Goal: Transaction & Acquisition: Book appointment/travel/reservation

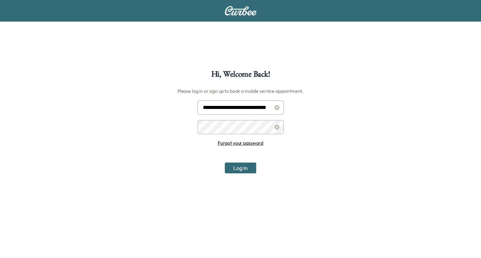
click at [249, 106] on input "**********" at bounding box center [240, 108] width 86 height 14
type input "**********"
click at [235, 169] on button "Log In" at bounding box center [240, 168] width 31 height 11
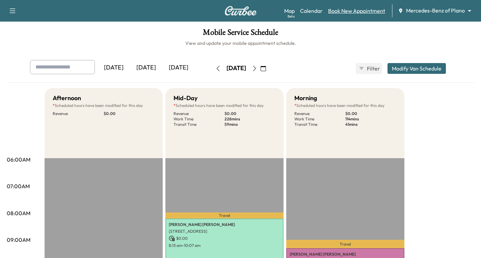
click at [337, 13] on link "Book New Appointment" at bounding box center [356, 11] width 57 height 8
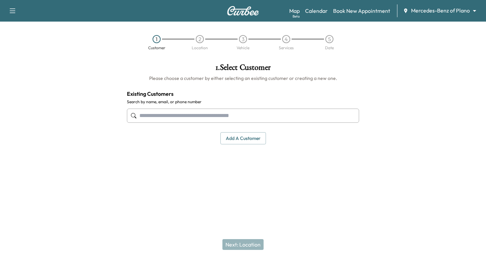
click at [164, 115] on input "text" at bounding box center [243, 116] width 232 height 14
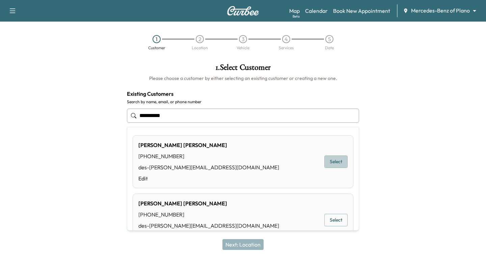
click at [329, 161] on button "Select" at bounding box center [335, 161] width 23 height 12
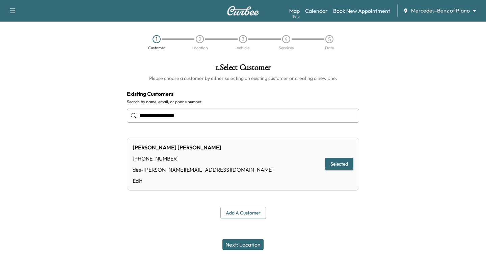
type input "**********"
click at [238, 244] on button "Next: Location" at bounding box center [242, 244] width 41 height 11
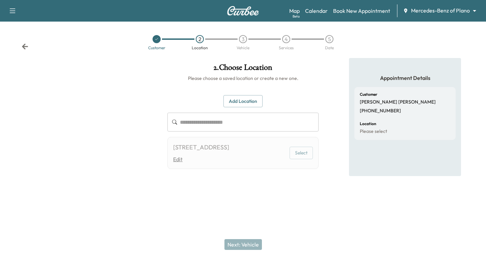
click at [229, 158] on link "Edit" at bounding box center [201, 159] width 56 height 8
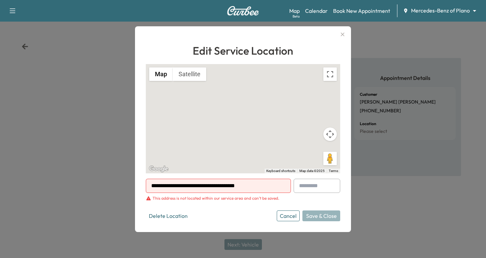
click at [102, 135] on div at bounding box center [243, 129] width 486 height 258
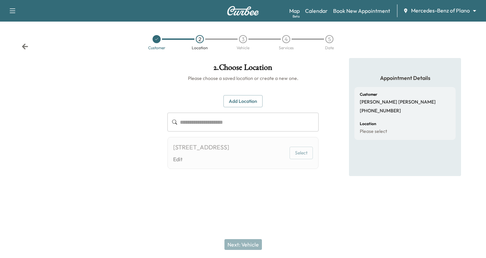
click at [24, 47] on icon at bounding box center [25, 46] width 7 height 7
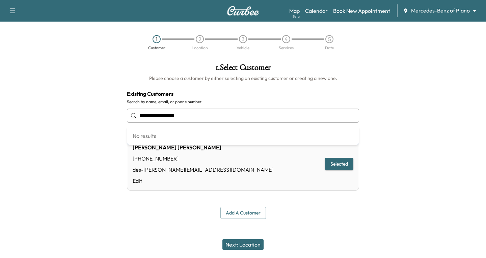
drag, startPoint x: 199, startPoint y: 114, endPoint x: 76, endPoint y: 133, distance: 124.9
click at [76, 133] on div "**********" at bounding box center [243, 141] width 486 height 166
click at [146, 114] on input "text" at bounding box center [243, 116] width 232 height 14
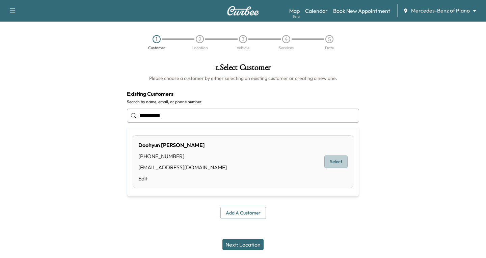
click at [341, 163] on button "Select" at bounding box center [335, 161] width 23 height 12
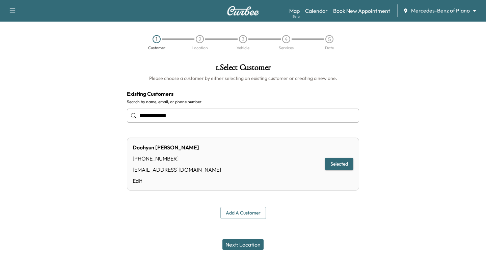
type input "**********"
click at [243, 247] on button "Next: Location" at bounding box center [242, 244] width 41 height 11
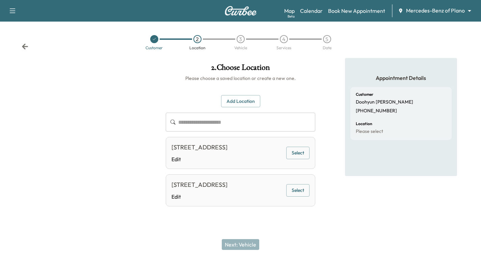
scroll to position [8, 0]
click at [236, 95] on button "Add Location" at bounding box center [240, 101] width 39 height 12
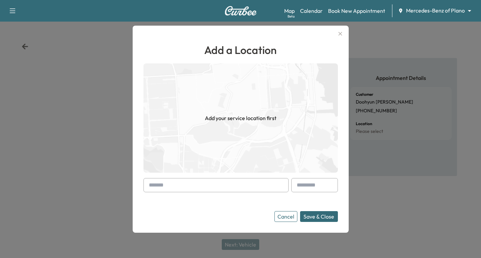
click at [146, 188] on input "text" at bounding box center [215, 185] width 145 height 14
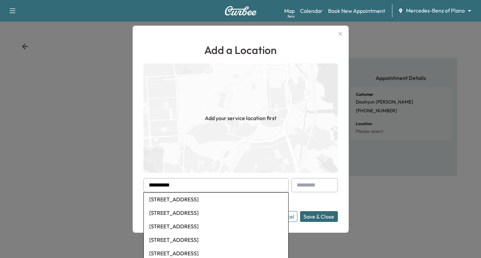
click at [197, 215] on li "[STREET_ADDRESS]" at bounding box center [216, 212] width 144 height 13
type input "**********"
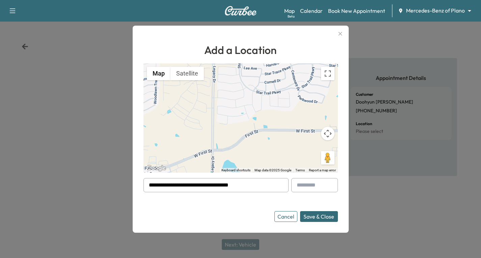
click at [324, 215] on button "Save & Close" at bounding box center [319, 216] width 38 height 11
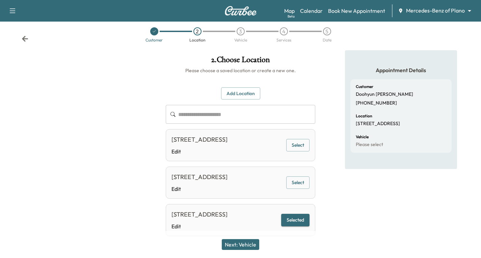
scroll to position [55, 0]
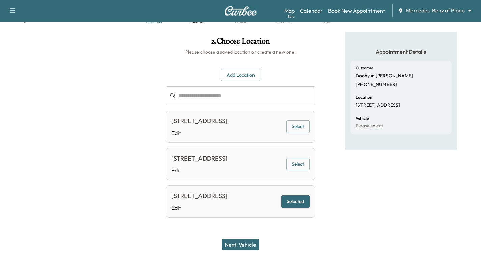
click at [292, 197] on button "Selected" at bounding box center [295, 201] width 28 height 12
click at [240, 246] on button "Next: Vehicle" at bounding box center [240, 244] width 37 height 11
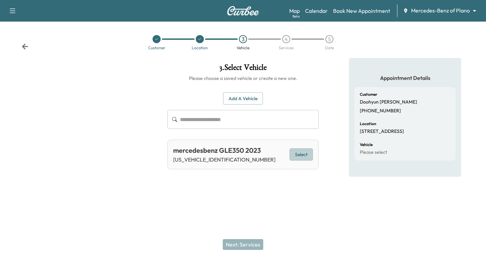
click at [304, 155] on button "Select" at bounding box center [300, 154] width 23 height 12
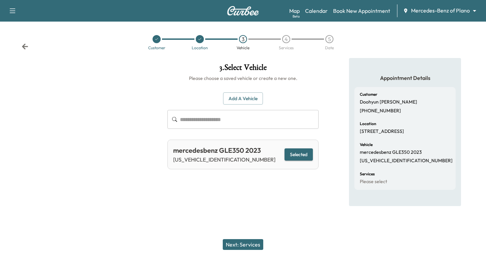
click at [243, 241] on button "Next: Services" at bounding box center [243, 244] width 40 height 11
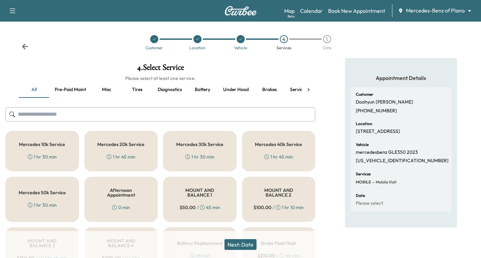
click at [126, 153] on div "1 hr 45 min" at bounding box center [121, 156] width 29 height 7
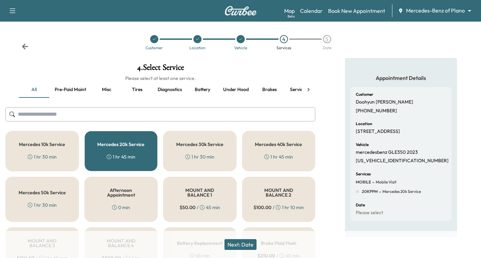
click at [237, 244] on button "Next: Date" at bounding box center [240, 244] width 32 height 11
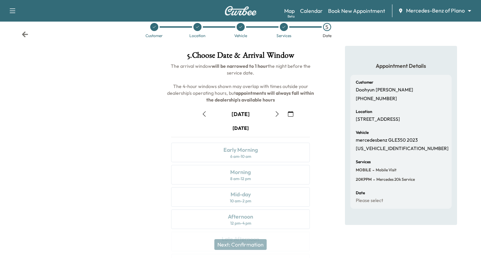
scroll to position [34, 0]
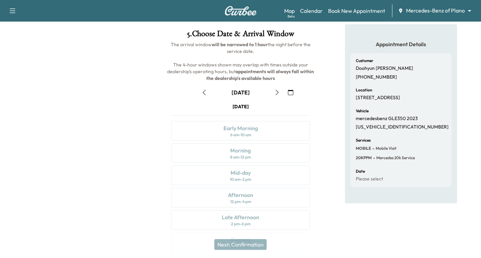
click at [278, 92] on icon "button" at bounding box center [276, 92] width 5 height 5
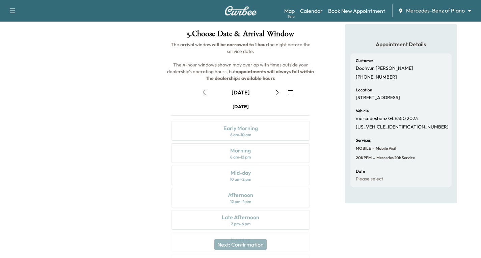
click at [278, 92] on icon "button" at bounding box center [276, 92] width 5 height 5
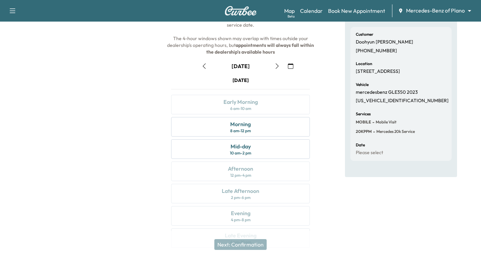
scroll to position [67, 0]
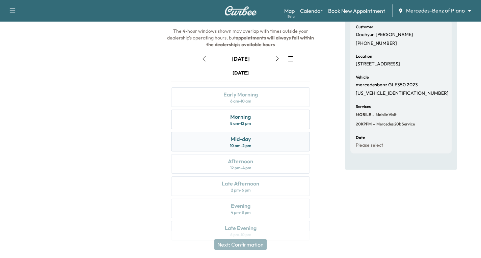
click at [269, 140] on div "Mid-day 10 am - 2 pm" at bounding box center [240, 142] width 139 height 20
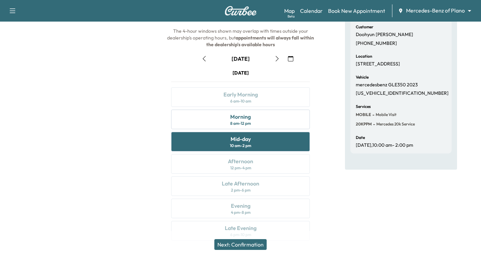
click at [237, 243] on button "Next: Confirmation" at bounding box center [240, 244] width 52 height 11
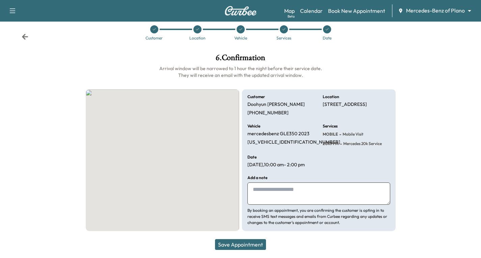
scroll to position [10, 0]
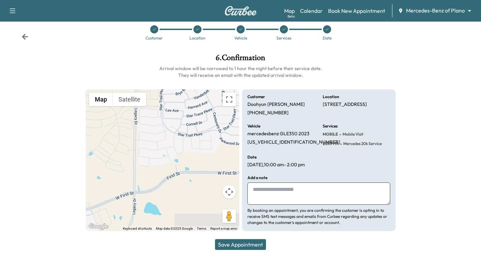
click at [244, 242] on button "Save Appointment" at bounding box center [240, 244] width 51 height 11
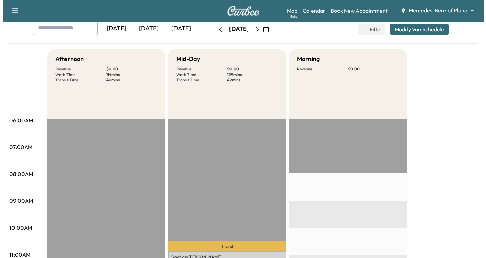
scroll to position [169, 0]
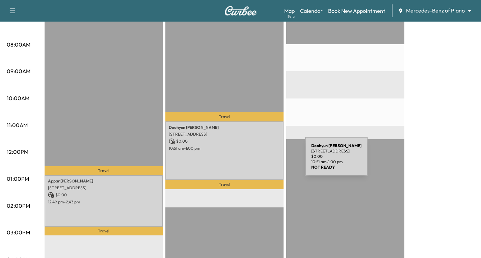
click at [254, 164] on div "[PERSON_NAME] [STREET_ADDRESS] $ 0.00 10:51 am - 1:00 pm" at bounding box center [224, 150] width 118 height 59
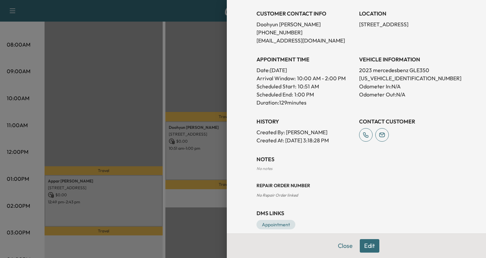
scroll to position [155, 0]
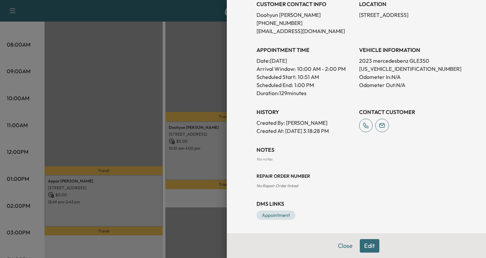
click at [187, 58] on div at bounding box center [243, 129] width 486 height 258
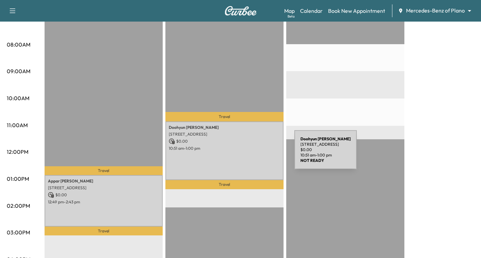
click at [244, 154] on div "[PERSON_NAME] [STREET_ADDRESS] $ 0.00 10:51 am - 1:00 pm" at bounding box center [224, 150] width 118 height 59
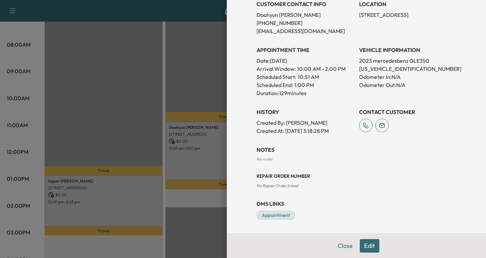
click at [365, 247] on button "Edit" at bounding box center [370, 245] width 20 height 13
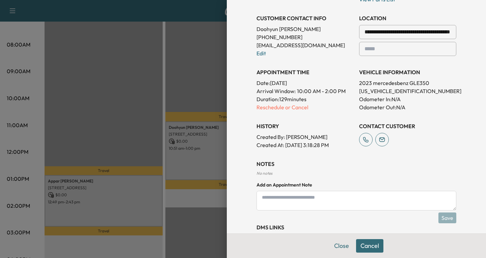
scroll to position [169, 0]
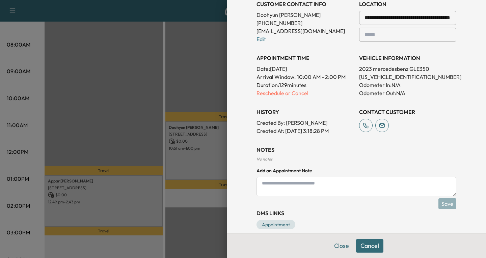
click at [269, 182] on textarea at bounding box center [356, 187] width 200 height 20
type textarea "**********"
click at [445, 204] on button "Save" at bounding box center [447, 203] width 18 height 11
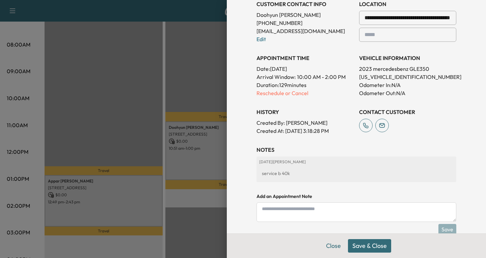
click at [366, 245] on button "Save & Close" at bounding box center [369, 245] width 43 height 13
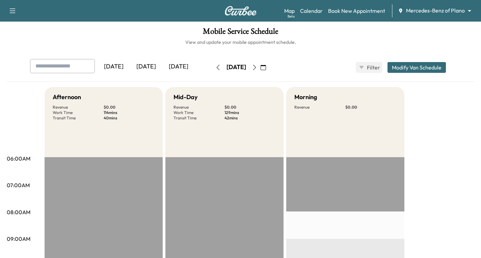
scroll to position [0, 0]
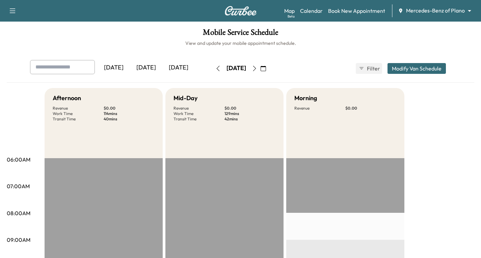
click at [8, 12] on button "button" at bounding box center [12, 10] width 14 height 11
click at [25, 39] on button "Log Out" at bounding box center [23, 38] width 25 height 11
